Goal: Transaction & Acquisition: Purchase product/service

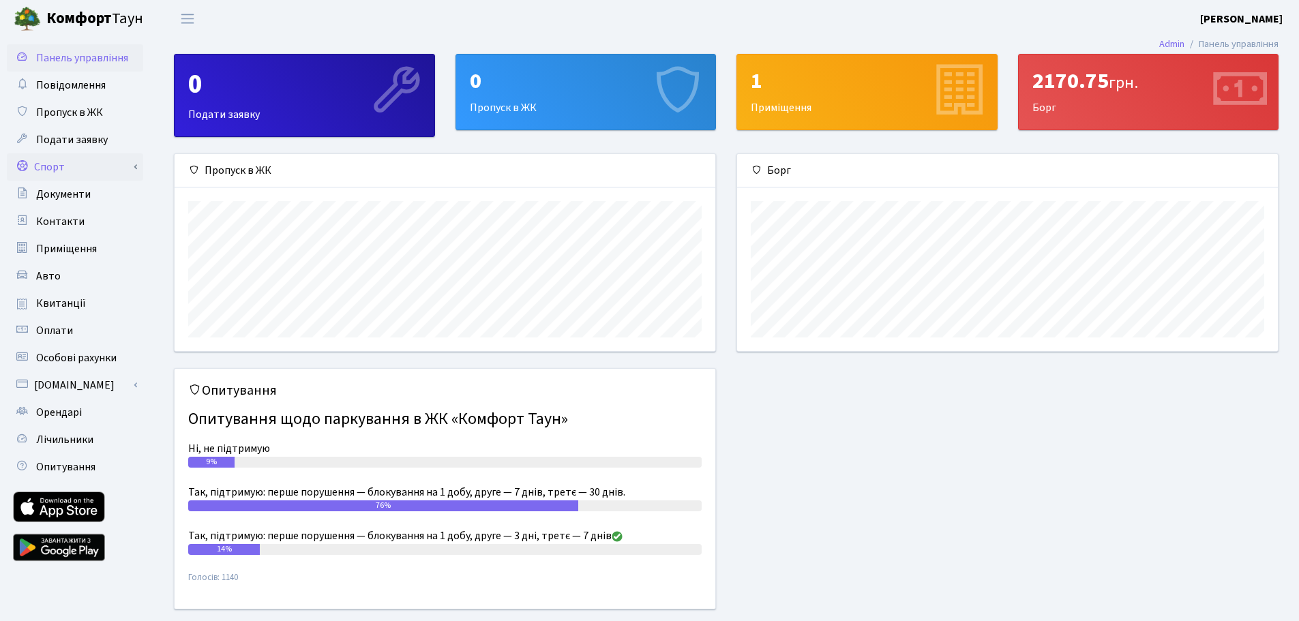
scroll to position [197, 541]
click at [74, 307] on span "Квитанції" at bounding box center [61, 303] width 50 height 15
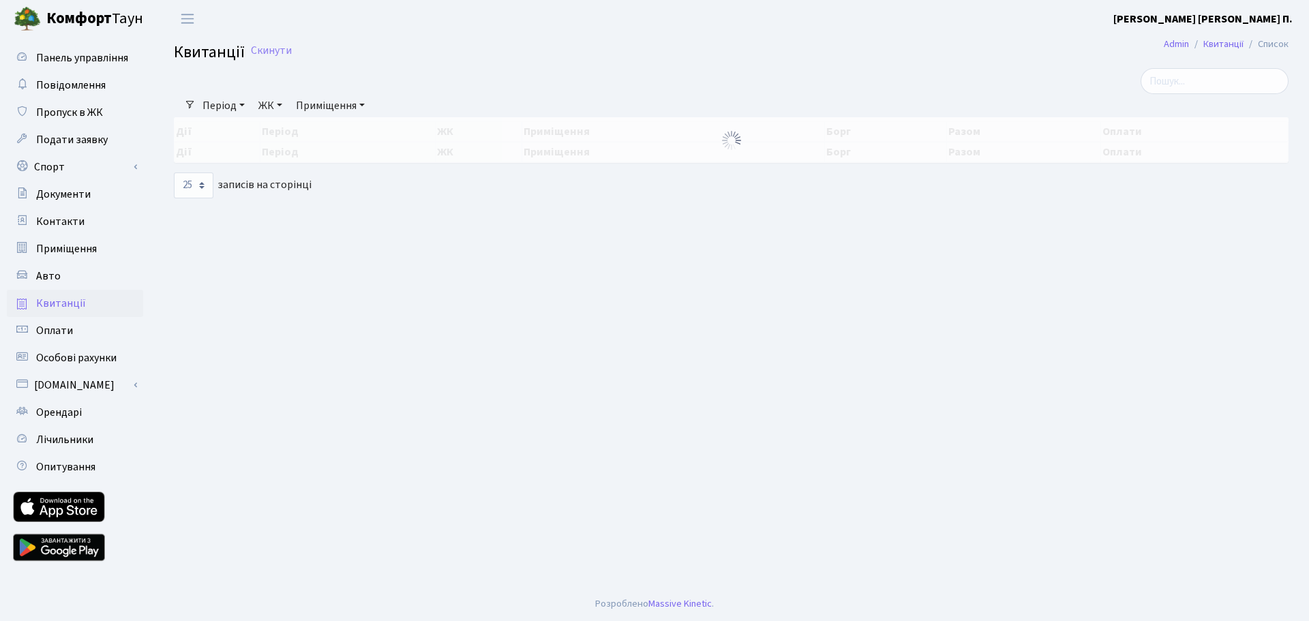
select select "25"
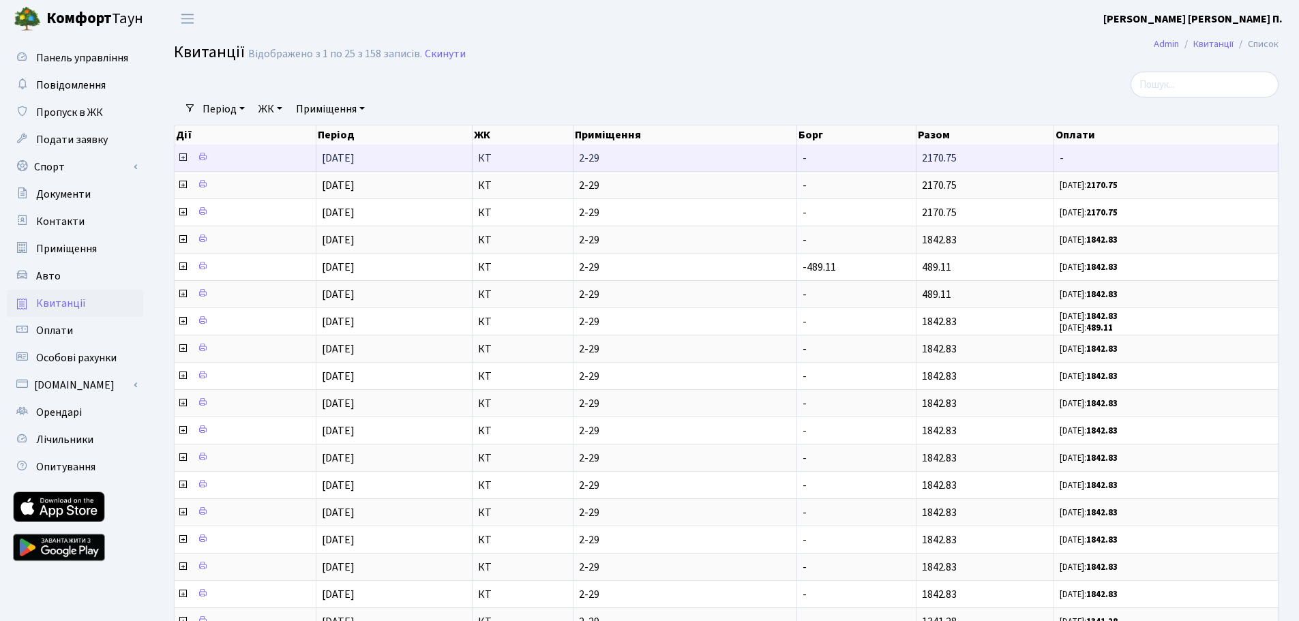
click at [181, 160] on icon at bounding box center [182, 157] width 11 height 11
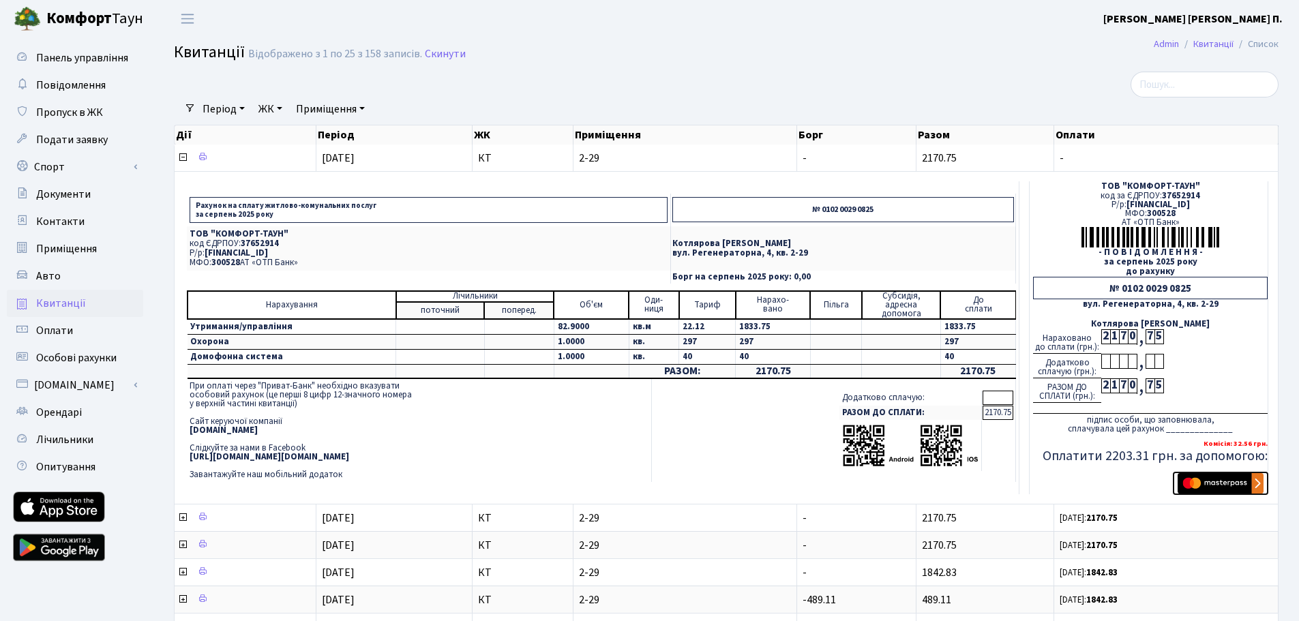
click at [1229, 479] on img "submit" at bounding box center [1221, 483] width 86 height 20
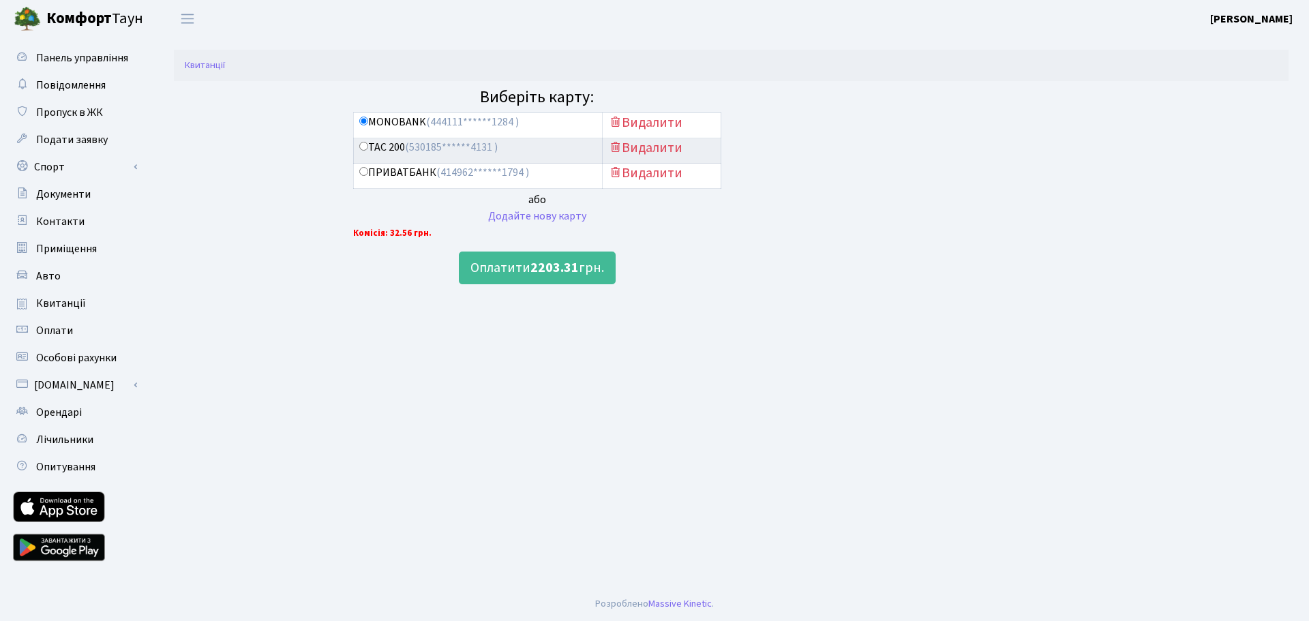
click at [415, 153] on span "(530185******4131 )" at bounding box center [451, 147] width 93 height 15
click at [368, 151] on input "ТАС 200 (530185******4131 )" at bounding box center [363, 146] width 9 height 9
radio input "true"
click at [556, 272] on b "2203.31" at bounding box center [554, 267] width 48 height 19
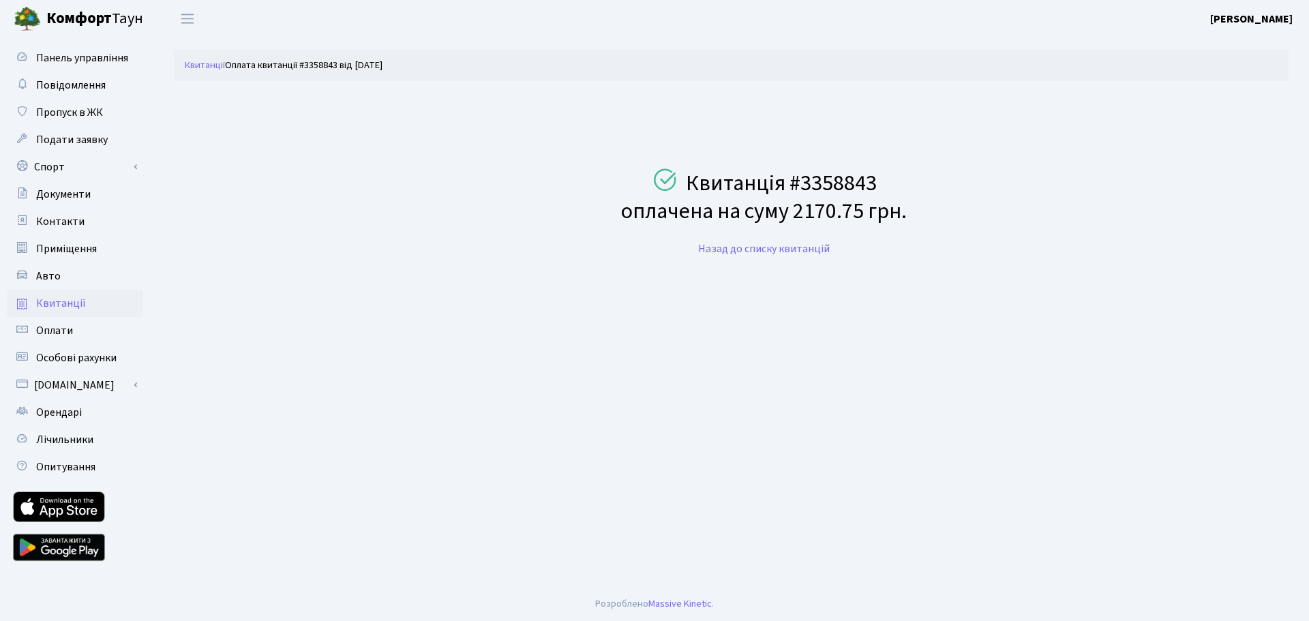
click at [66, 305] on span "Квитанції" at bounding box center [61, 303] width 50 height 15
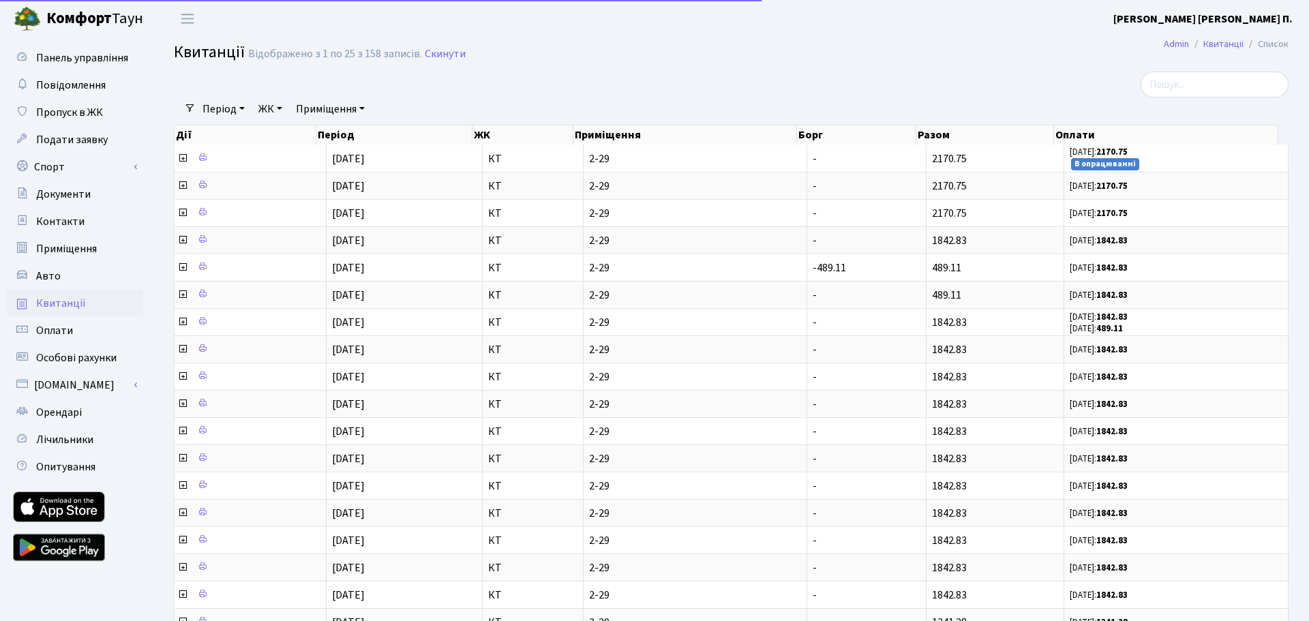
select select "25"
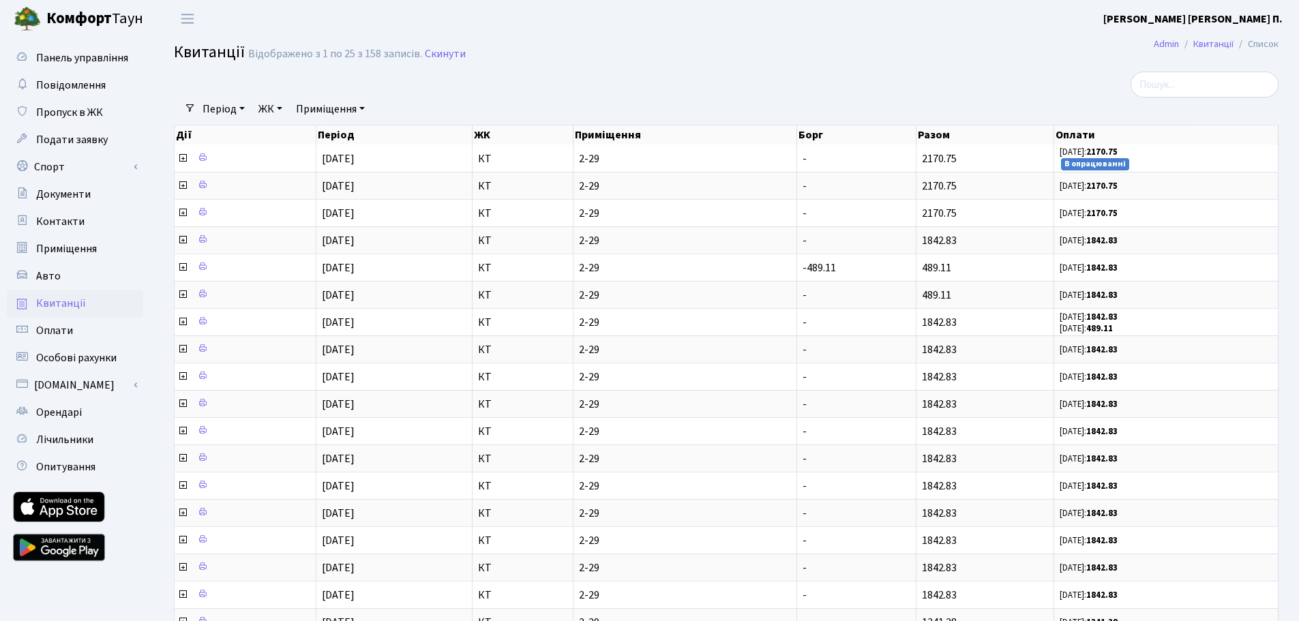
click at [273, 83] on div at bounding box center [539, 85] width 750 height 26
